Goal: Check status

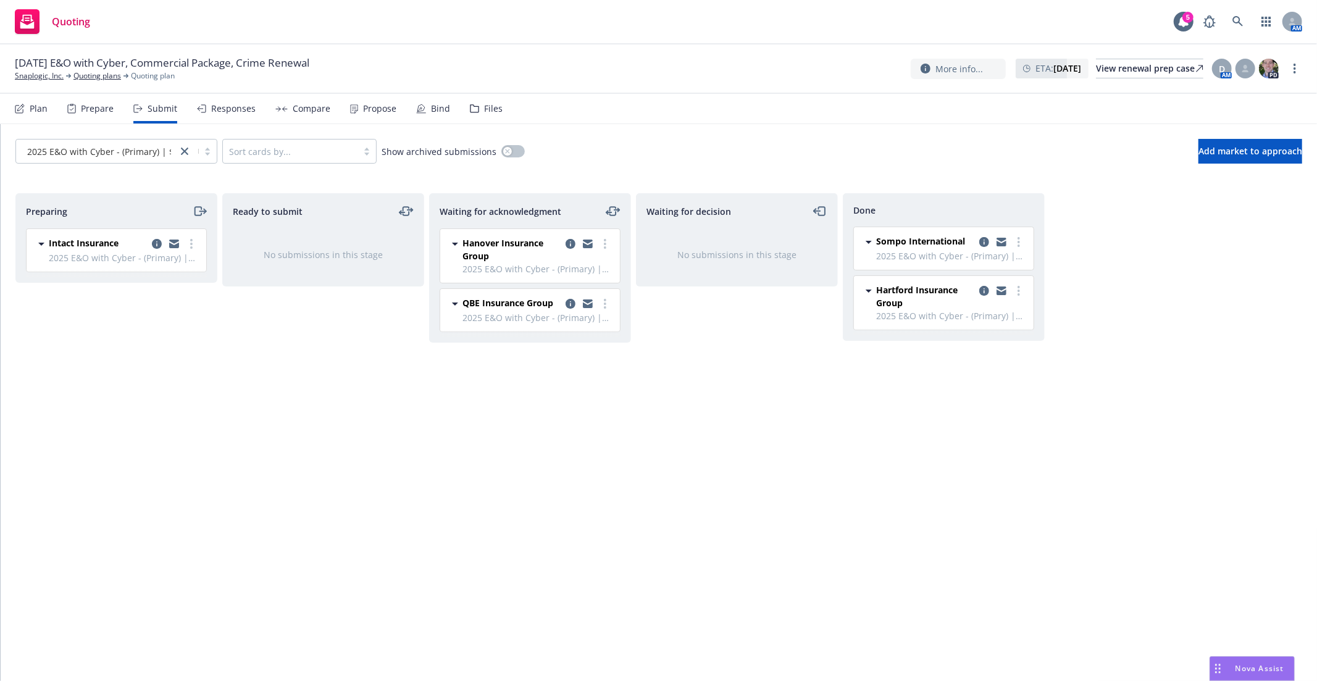
drag, startPoint x: 0, startPoint y: 0, endPoint x: 334, endPoint y: 472, distance: 577.9
click at [334, 472] on div "Ready to submit No submissions in this stage" at bounding box center [323, 424] width 202 height 462
click at [686, 593] on div "Waiting for decision No submissions in this stage" at bounding box center [737, 424] width 202 height 462
